Goal: Navigation & Orientation: Find specific page/section

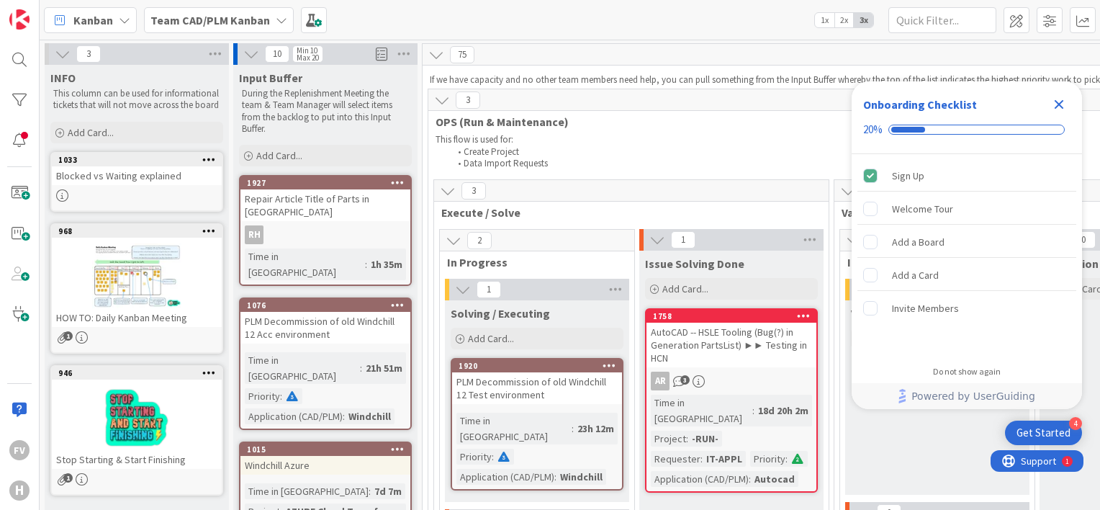
click at [1069, 107] on div "Close Checklist" at bounding box center [1059, 104] width 23 height 23
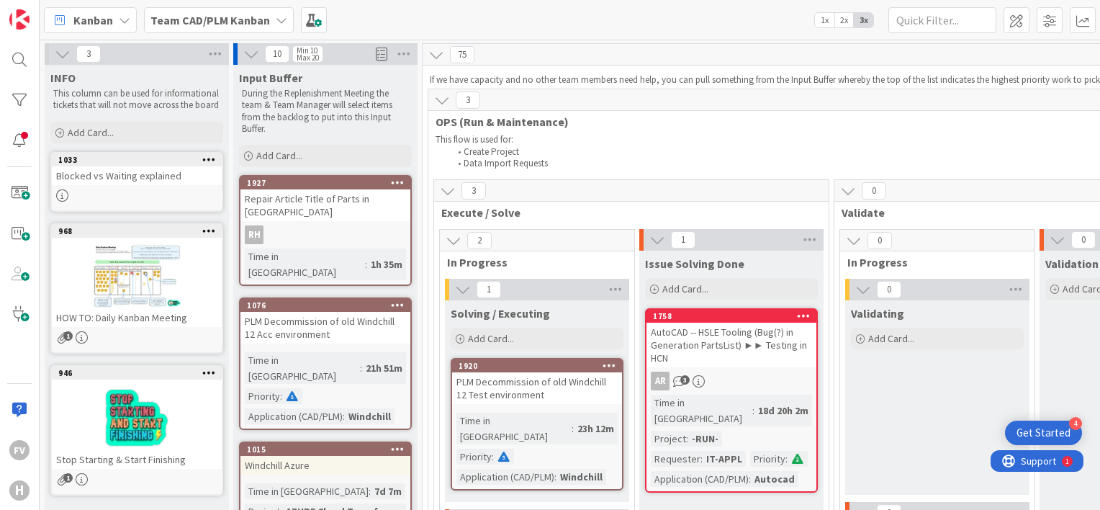
click at [255, 22] on b "Team CAD/PLM Kanban" at bounding box center [210, 20] width 120 height 14
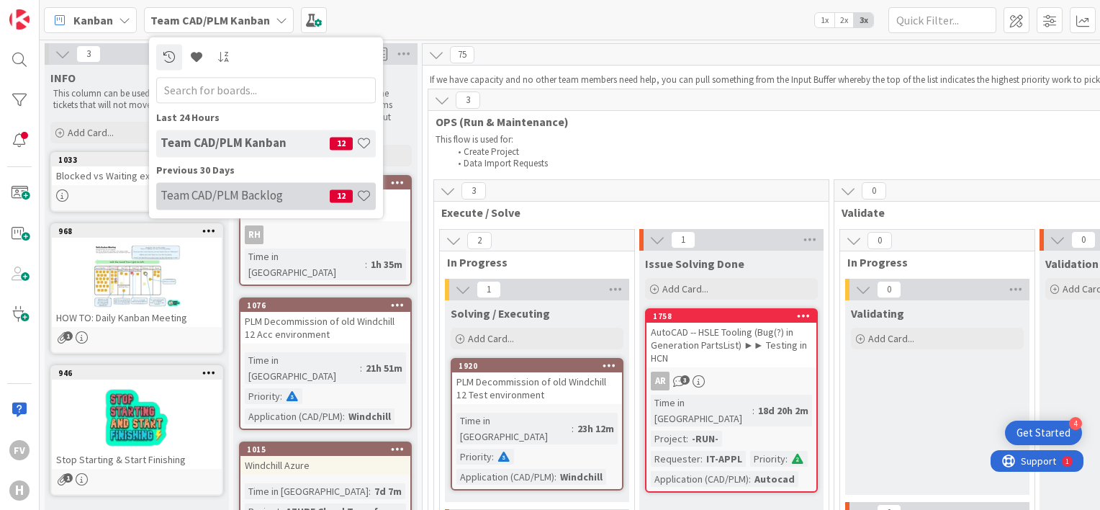
click at [248, 192] on h4 "Team CAD/PLM Backlog" at bounding box center [245, 196] width 169 height 14
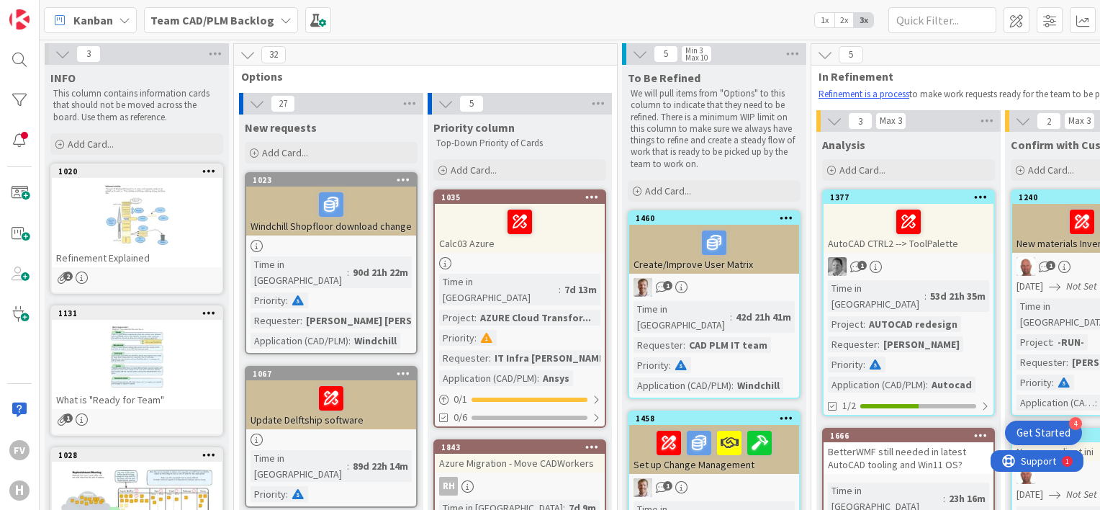
click at [104, 24] on span "Kanban" at bounding box center [93, 20] width 40 height 17
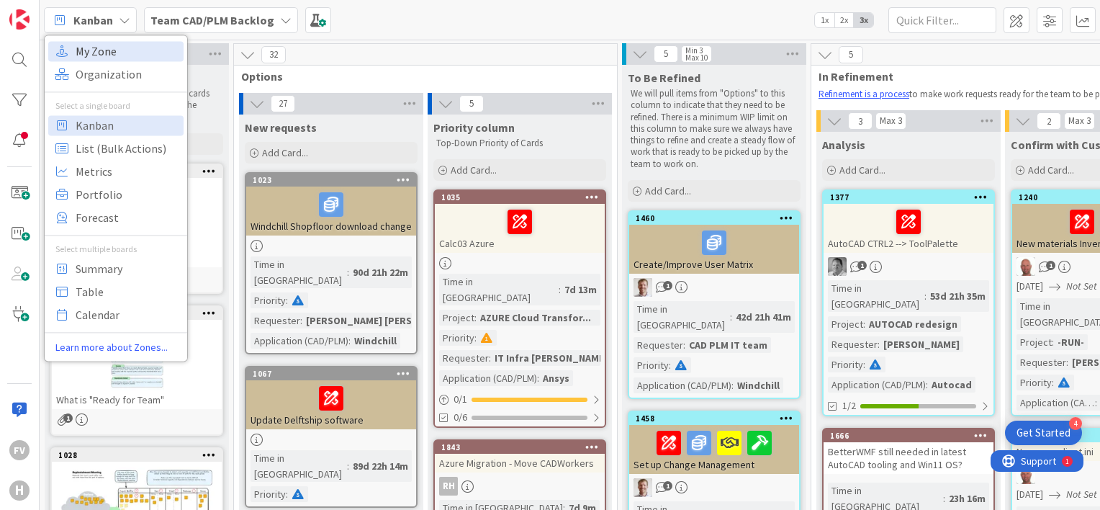
click at [104, 45] on span "My Zone" at bounding box center [128, 51] width 104 height 22
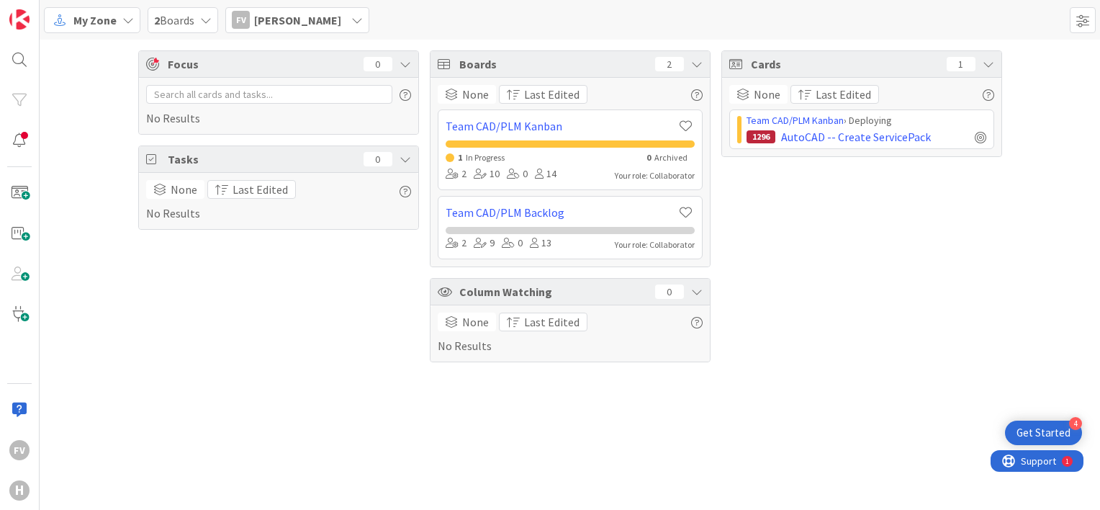
click at [181, 17] on span "2 Boards" at bounding box center [174, 20] width 40 height 17
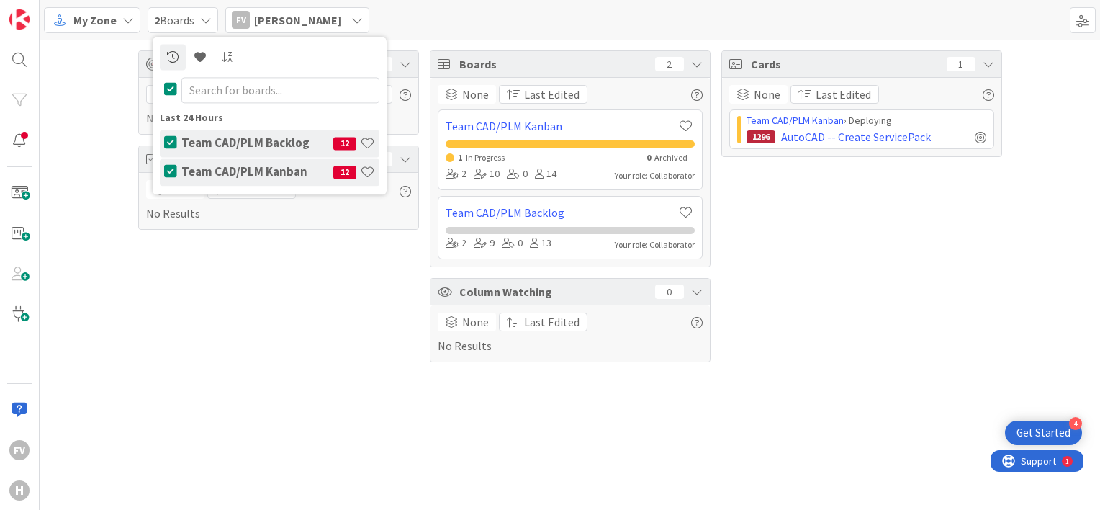
click at [248, 172] on h4 "Team CAD/PLM Kanban" at bounding box center [257, 172] width 152 height 14
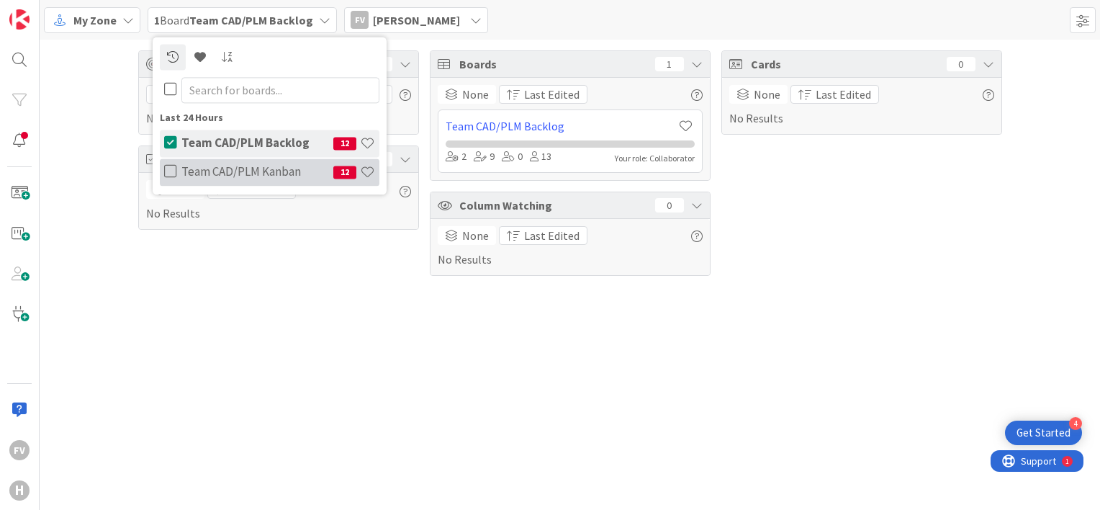
click at [187, 171] on h4 "Team CAD/PLM Kanban" at bounding box center [257, 172] width 152 height 14
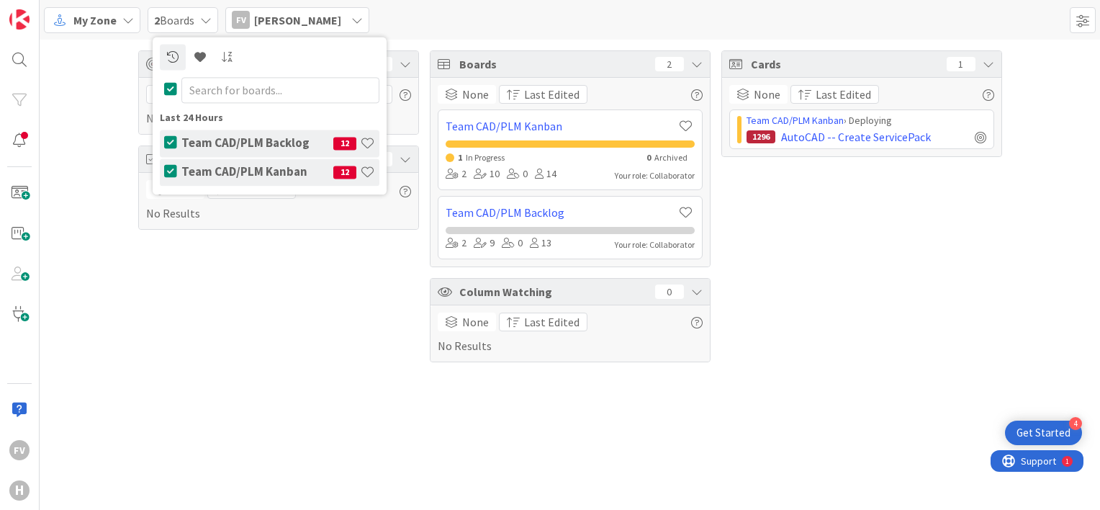
click at [175, 20] on span "2 Boards" at bounding box center [174, 20] width 40 height 17
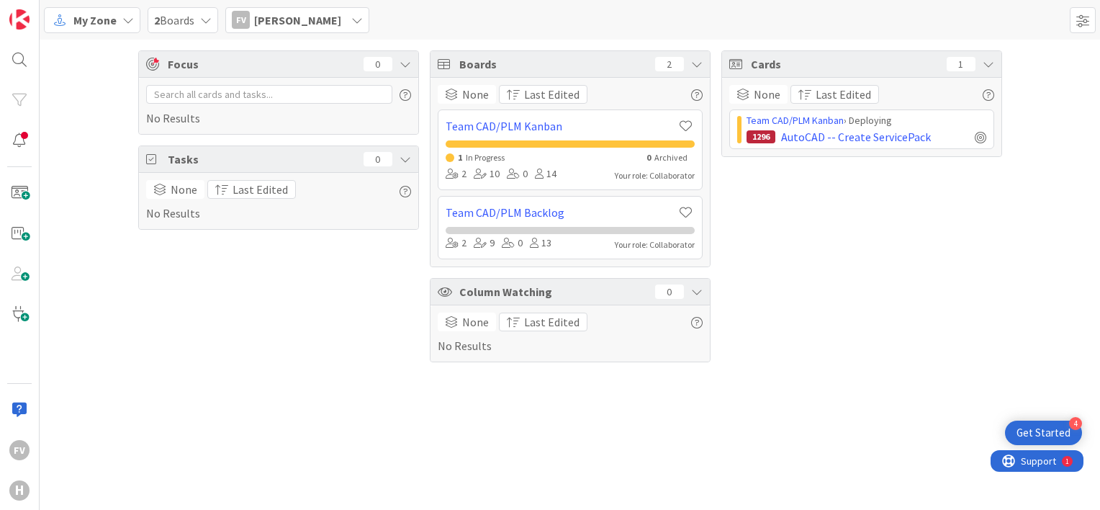
click at [275, 17] on span "Frans Vermeulen" at bounding box center [297, 20] width 87 height 17
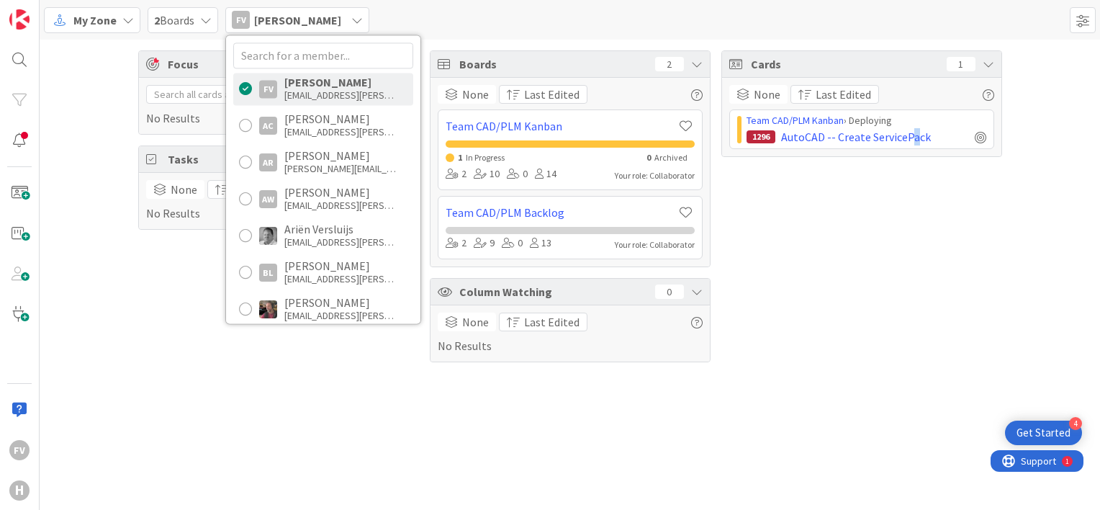
click at [910, 313] on div "Cards 1 None Last Edited Team CAD/PLM Kanban › Deploying 1296 AutoCAD -- Create…" at bounding box center [861, 206] width 281 height 312
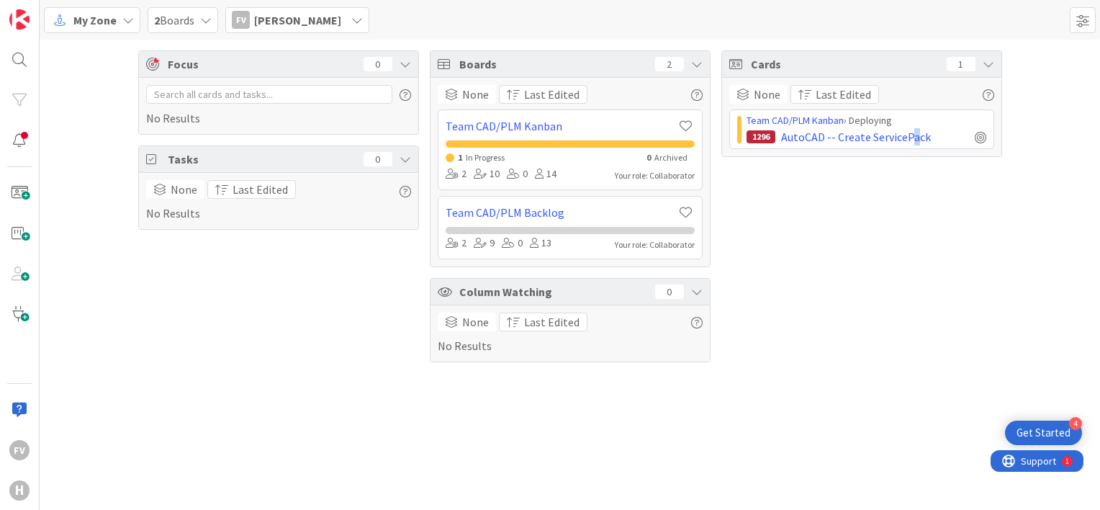
click at [552, 63] on span "Boards" at bounding box center [553, 63] width 189 height 17
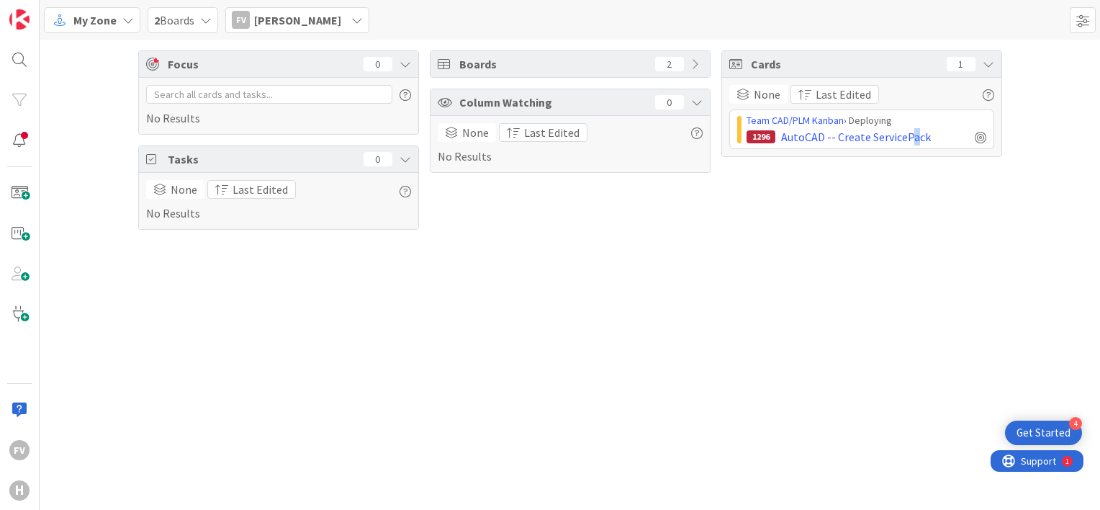
click at [552, 63] on span "Boards" at bounding box center [553, 63] width 189 height 17
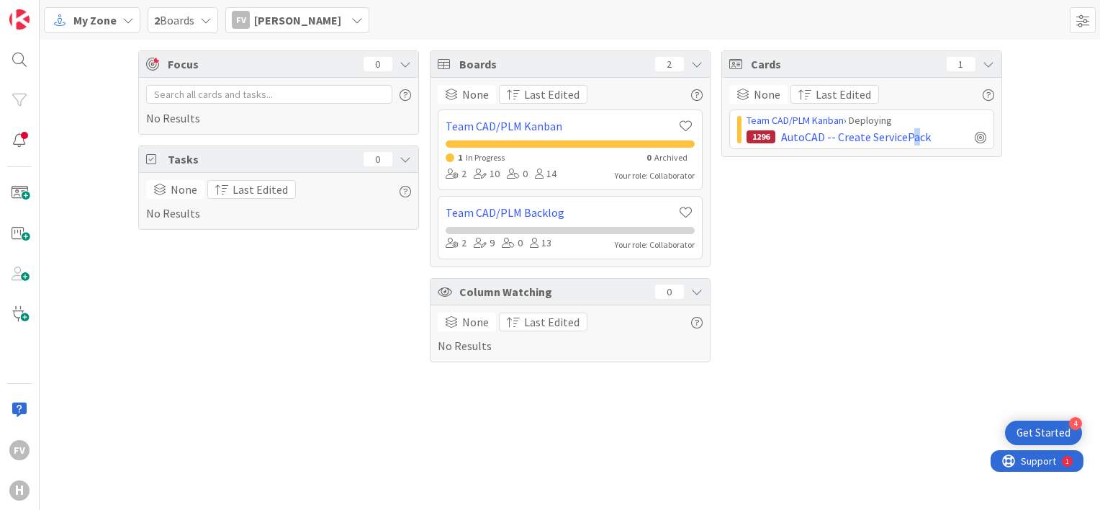
click at [552, 62] on span "Boards" at bounding box center [553, 63] width 189 height 17
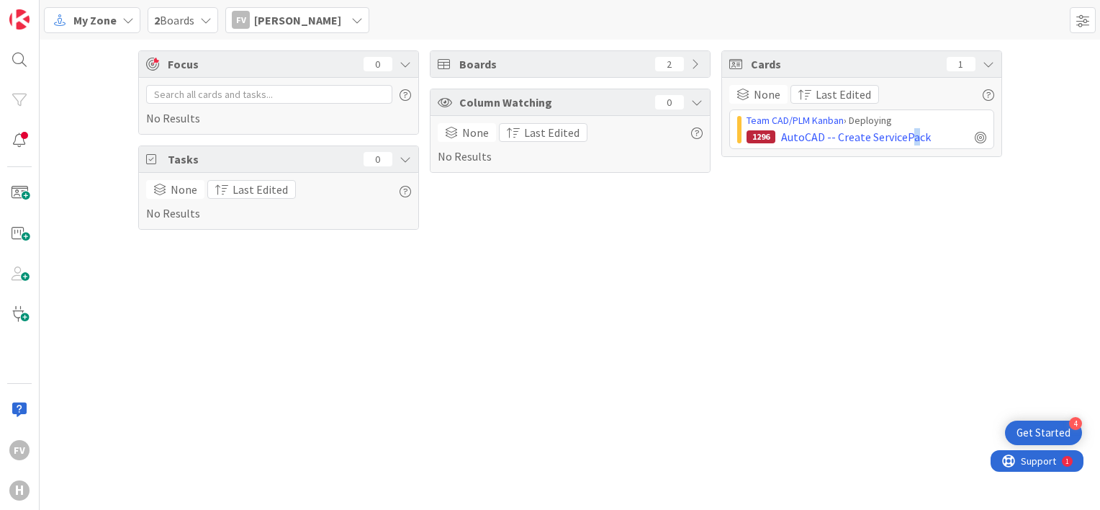
click at [552, 62] on span "Boards" at bounding box center [553, 63] width 189 height 17
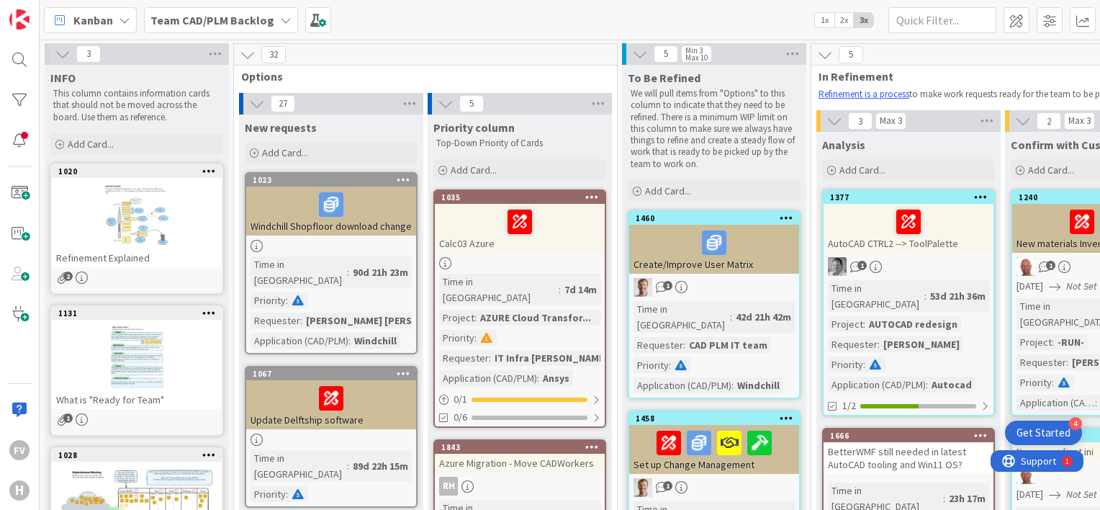
click at [282, 14] on icon at bounding box center [286, 20] width 12 height 12
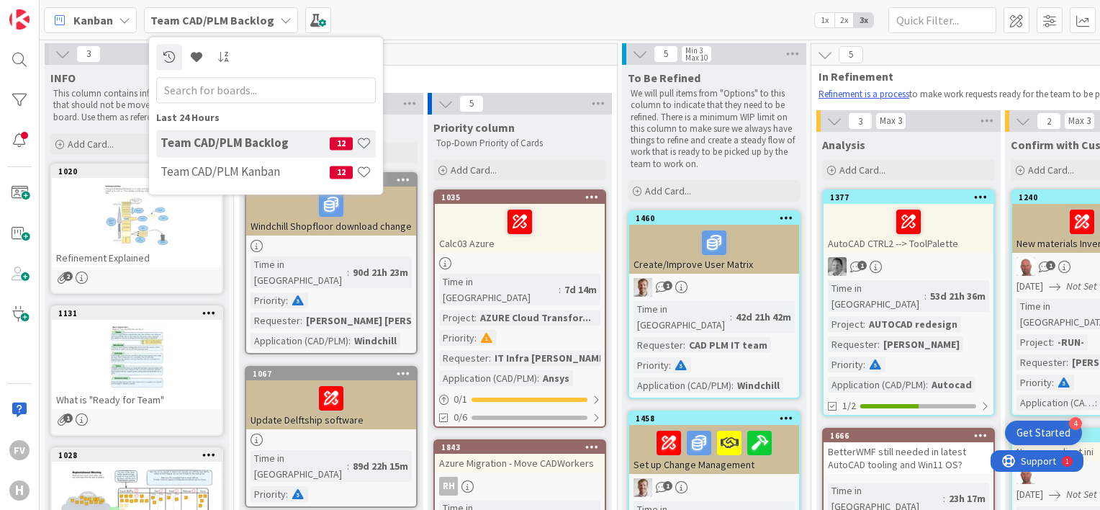
click at [284, 14] on icon at bounding box center [286, 20] width 12 height 12
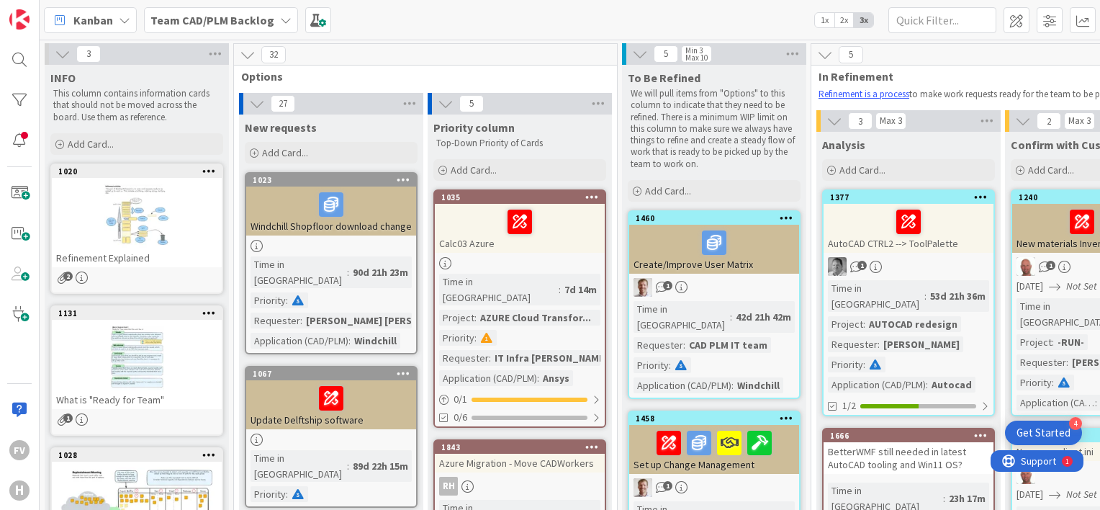
click at [280, 14] on icon at bounding box center [286, 20] width 12 height 12
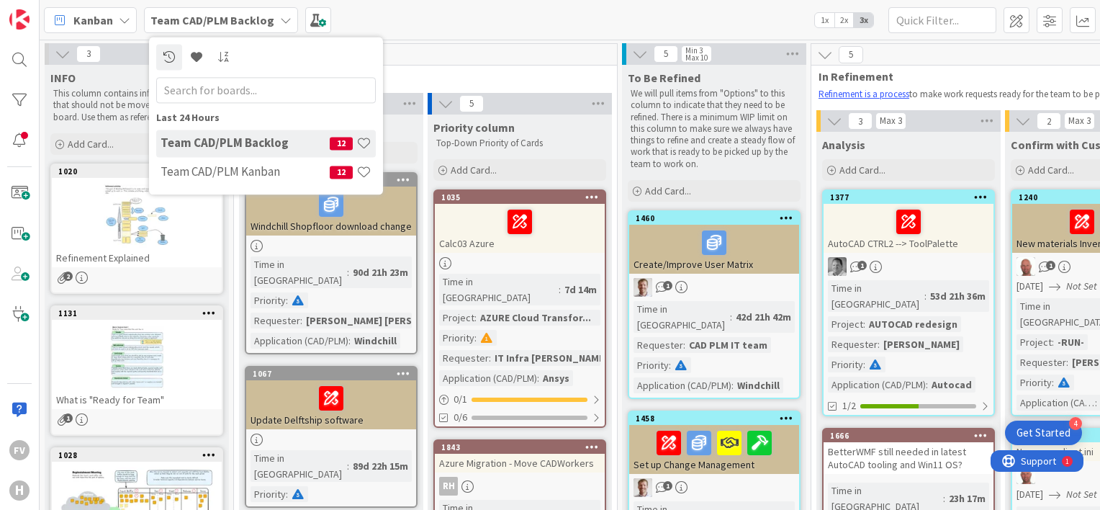
click at [467, 18] on div "Kanban Team CAD/PLM Backlog Last 24 Hours Team CAD/PLM Backlog 12 Team CAD/PLM …" at bounding box center [570, 20] width 1061 height 40
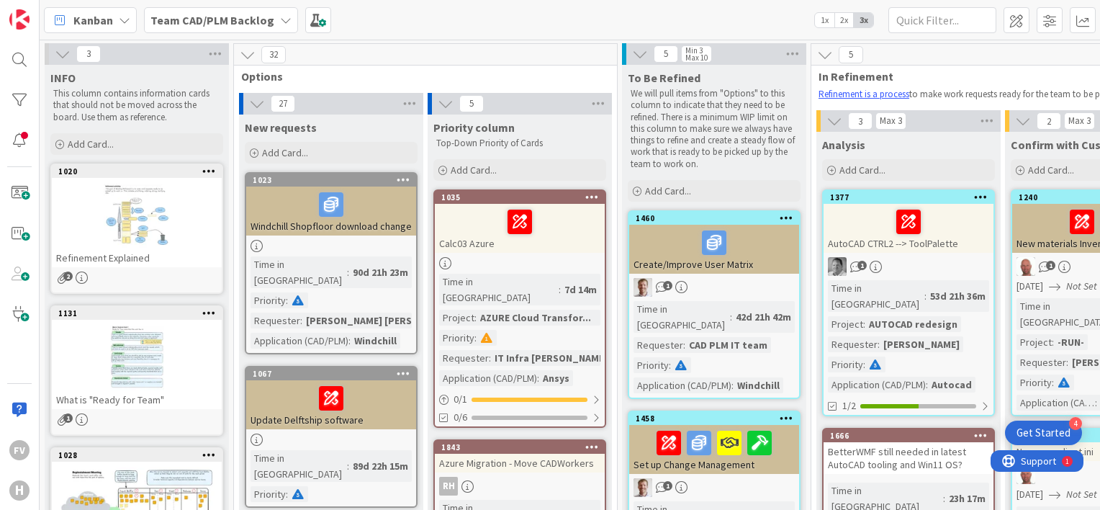
click at [207, 20] on b "Team CAD/PLM Backlog" at bounding box center [212, 20] width 124 height 14
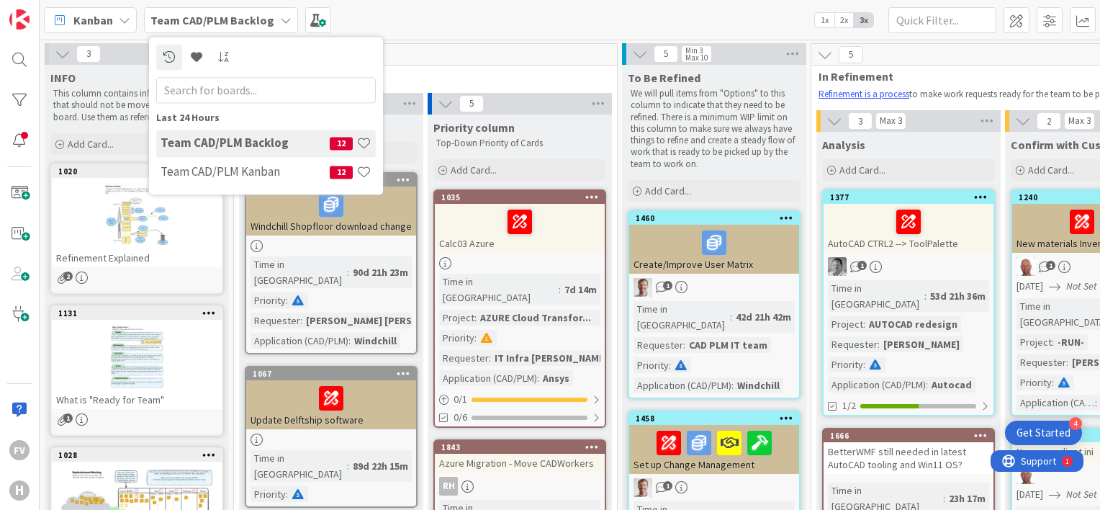
click at [227, 142] on h4 "Team CAD/PLM Backlog" at bounding box center [245, 143] width 169 height 14
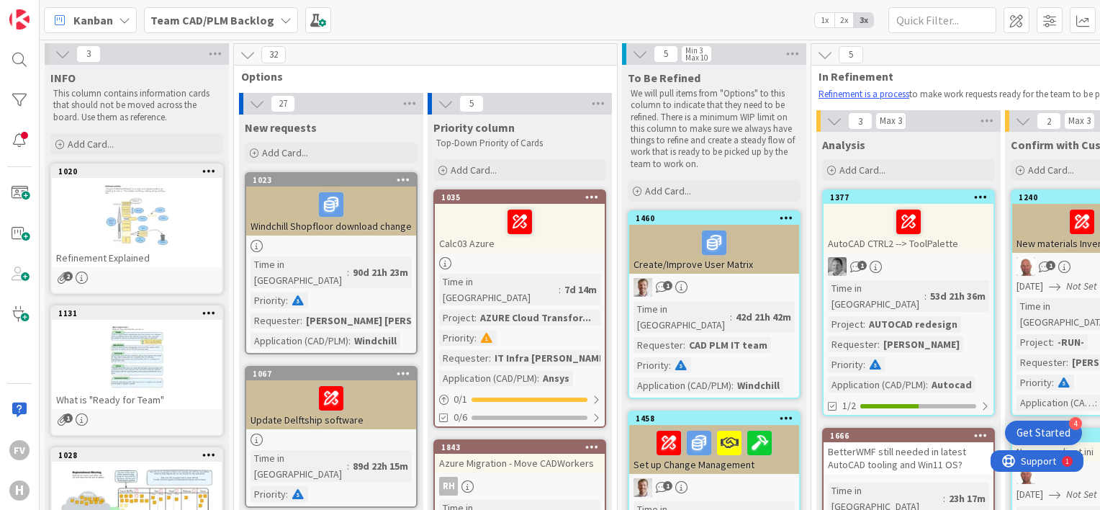
click at [227, 141] on div "INFO This column contains information cards that should not be moved across the…" at bounding box center [137, 111] width 184 height 93
drag, startPoint x: 209, startPoint y: 12, endPoint x: 217, endPoint y: 14, distance: 9.1
click at [213, 14] on b "Team CAD/PLM Backlog" at bounding box center [212, 20] width 124 height 14
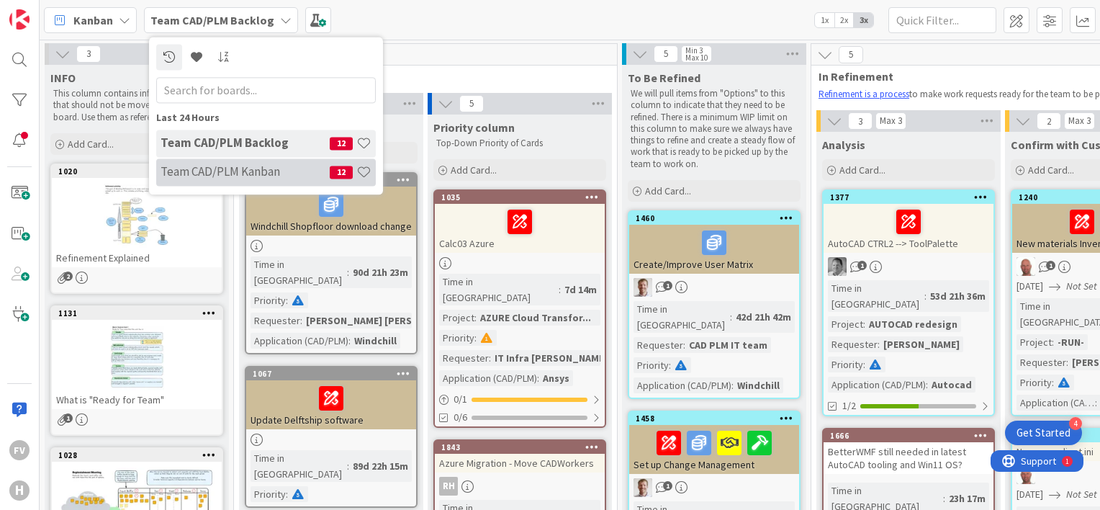
click at [204, 173] on h4 "Team CAD/PLM Kanban" at bounding box center [245, 172] width 169 height 14
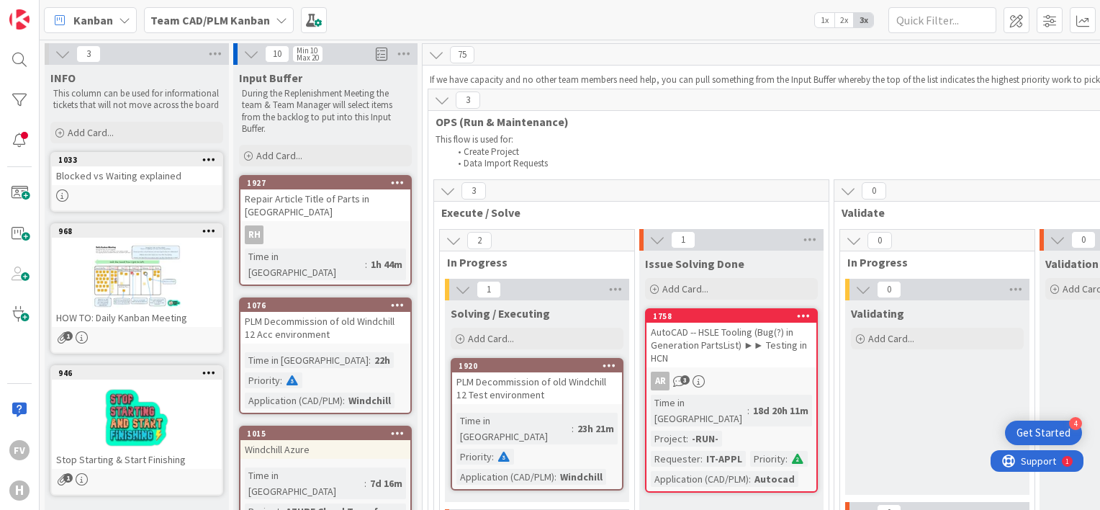
click at [242, 16] on b "Team CAD/PLM Kanban" at bounding box center [210, 20] width 120 height 14
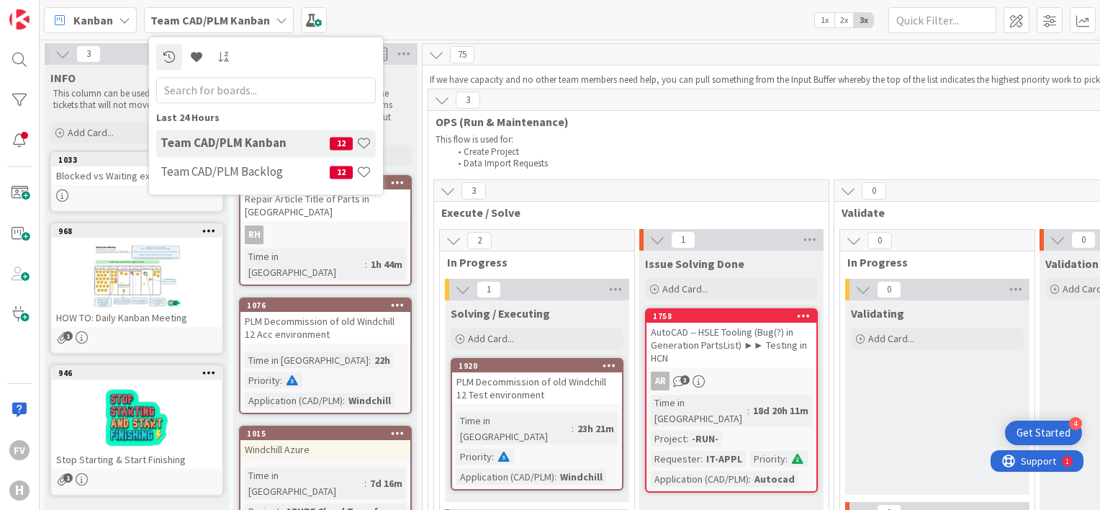
click at [217, 170] on h4 "Team CAD/PLM Backlog" at bounding box center [245, 172] width 169 height 14
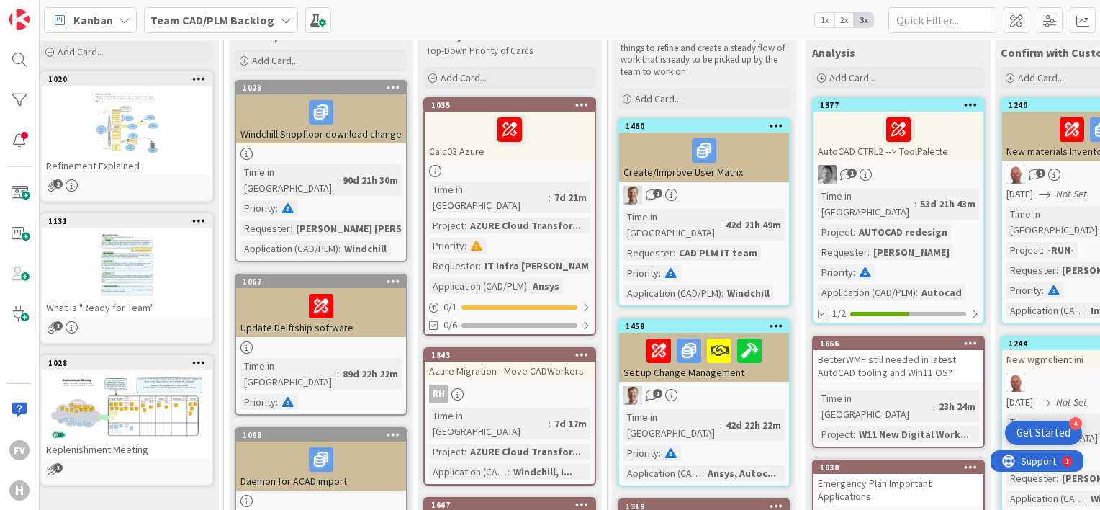
scroll to position [0, 10]
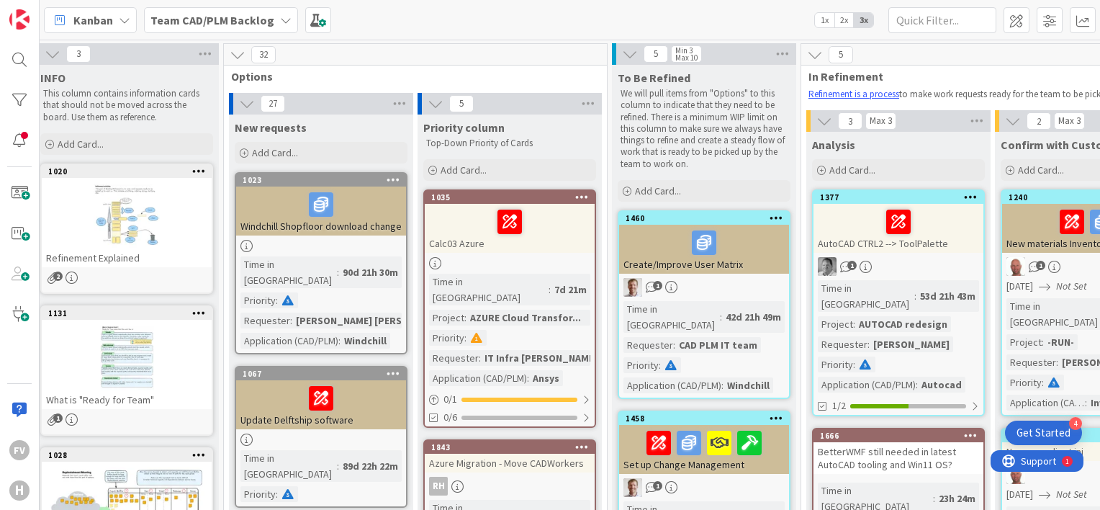
click at [282, 17] on icon at bounding box center [286, 20] width 12 height 12
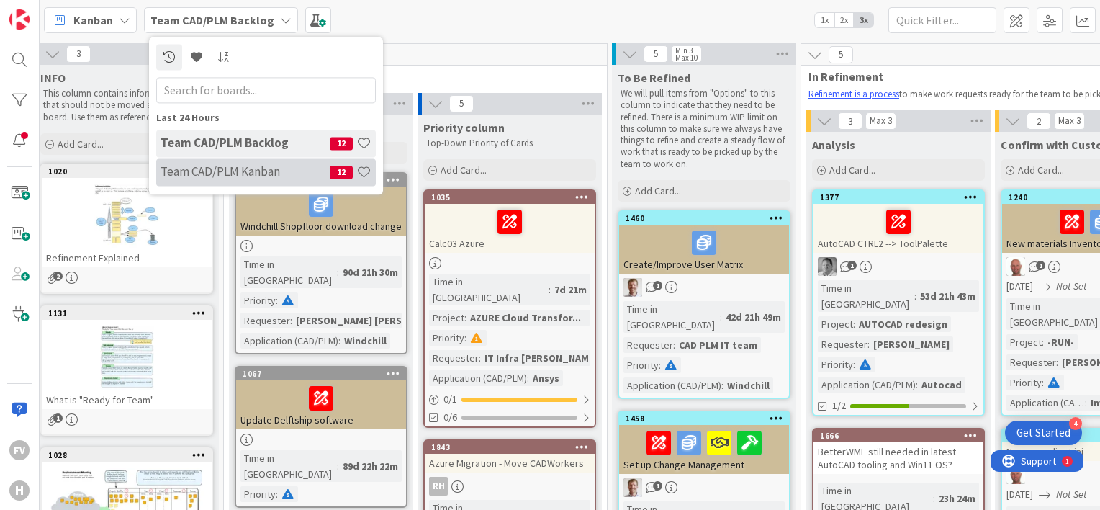
click at [235, 170] on h4 "Team CAD/PLM Kanban" at bounding box center [245, 172] width 169 height 14
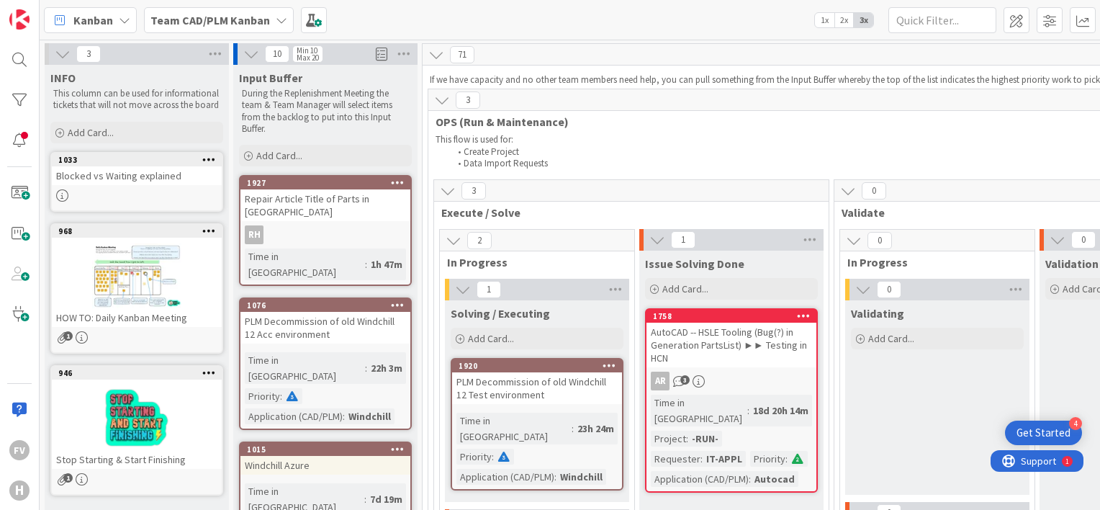
click at [231, 22] on b "Team CAD/PLM Kanban" at bounding box center [210, 20] width 120 height 14
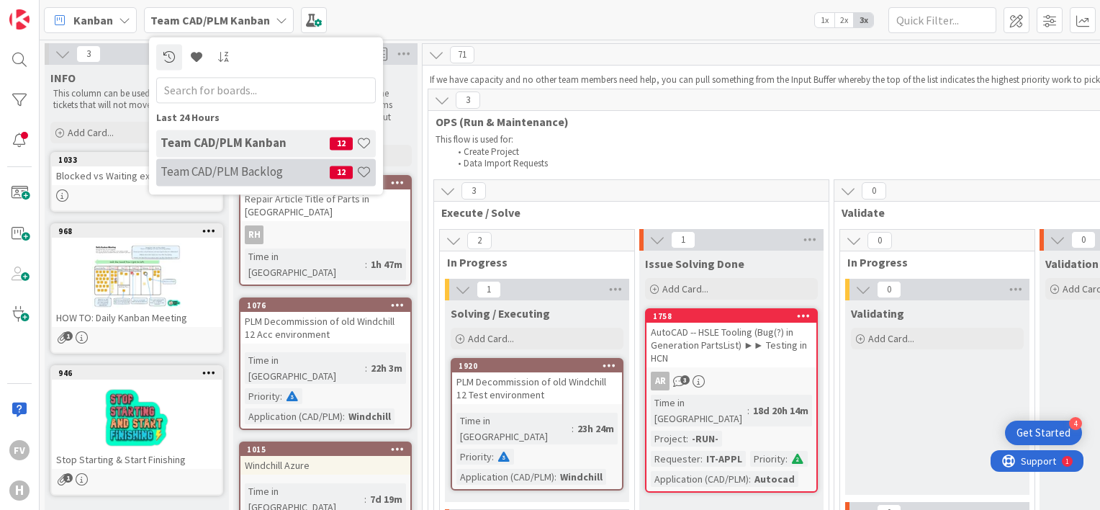
click at [198, 169] on h4 "Team CAD/PLM Backlog" at bounding box center [245, 172] width 169 height 14
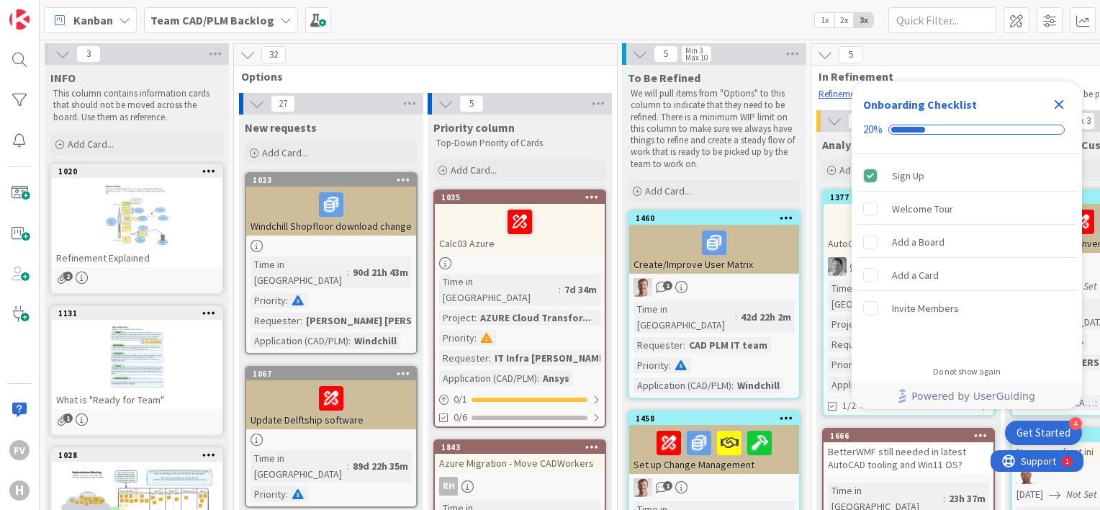
click at [1060, 103] on icon "Close Checklist" at bounding box center [1059, 104] width 9 height 9
